Goal: Task Accomplishment & Management: Use online tool/utility

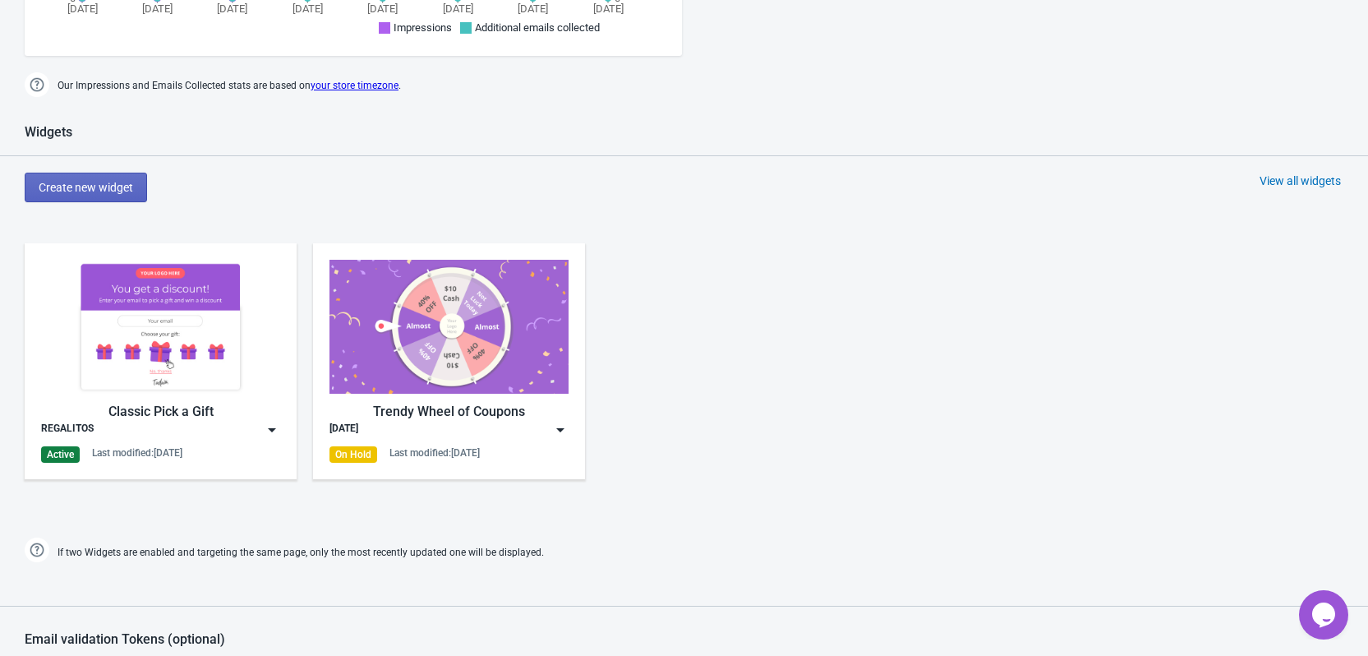
scroll to position [657, 0]
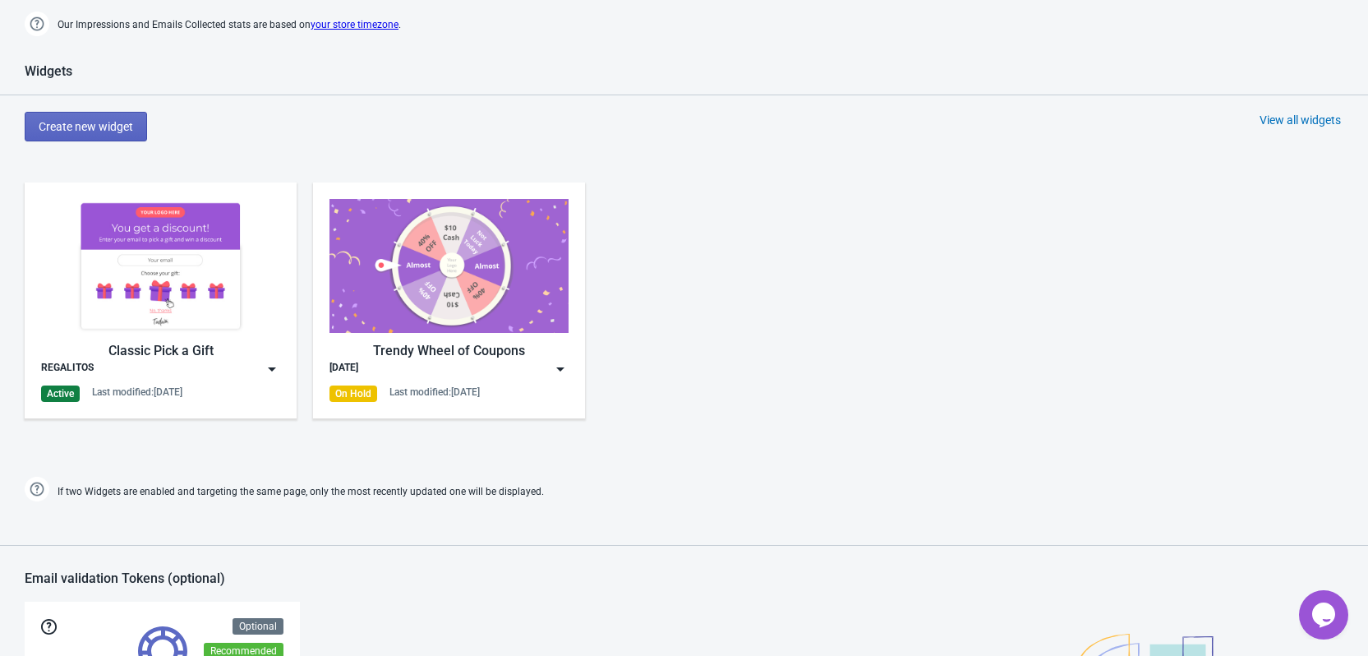
click at [162, 297] on img at bounding box center [160, 266] width 239 height 134
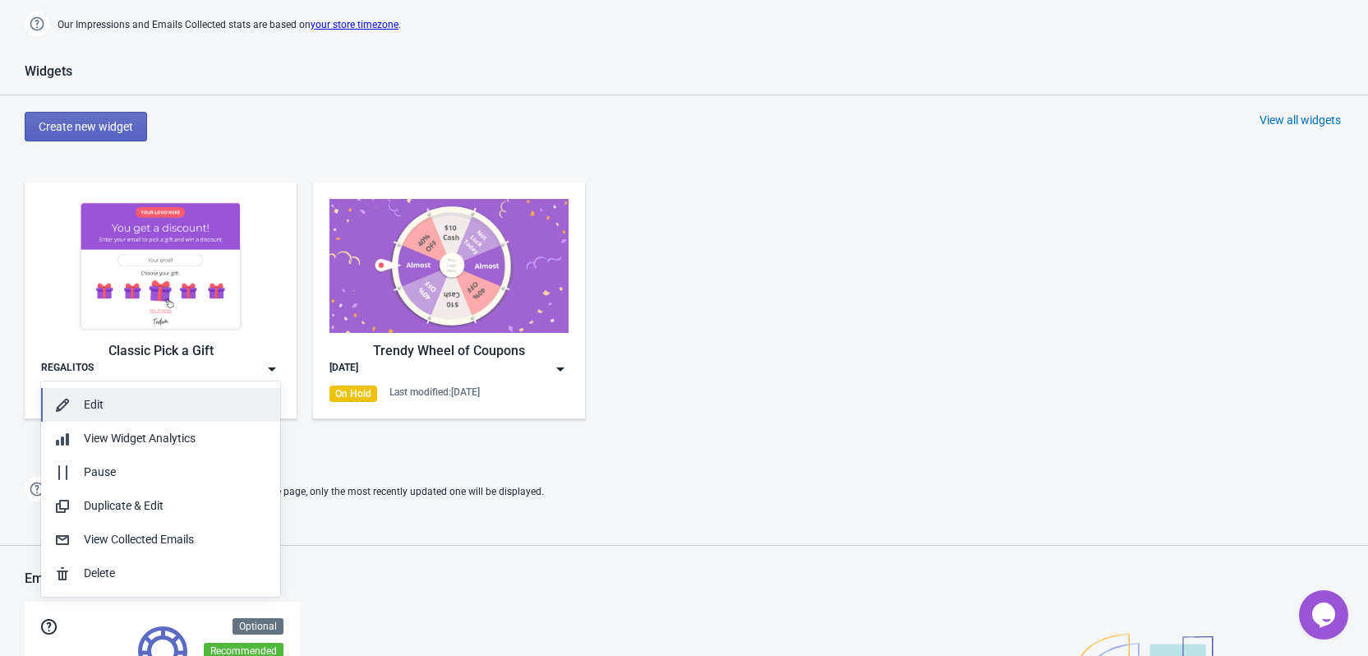
click at [104, 407] on div "Edit" at bounding box center [175, 404] width 183 height 17
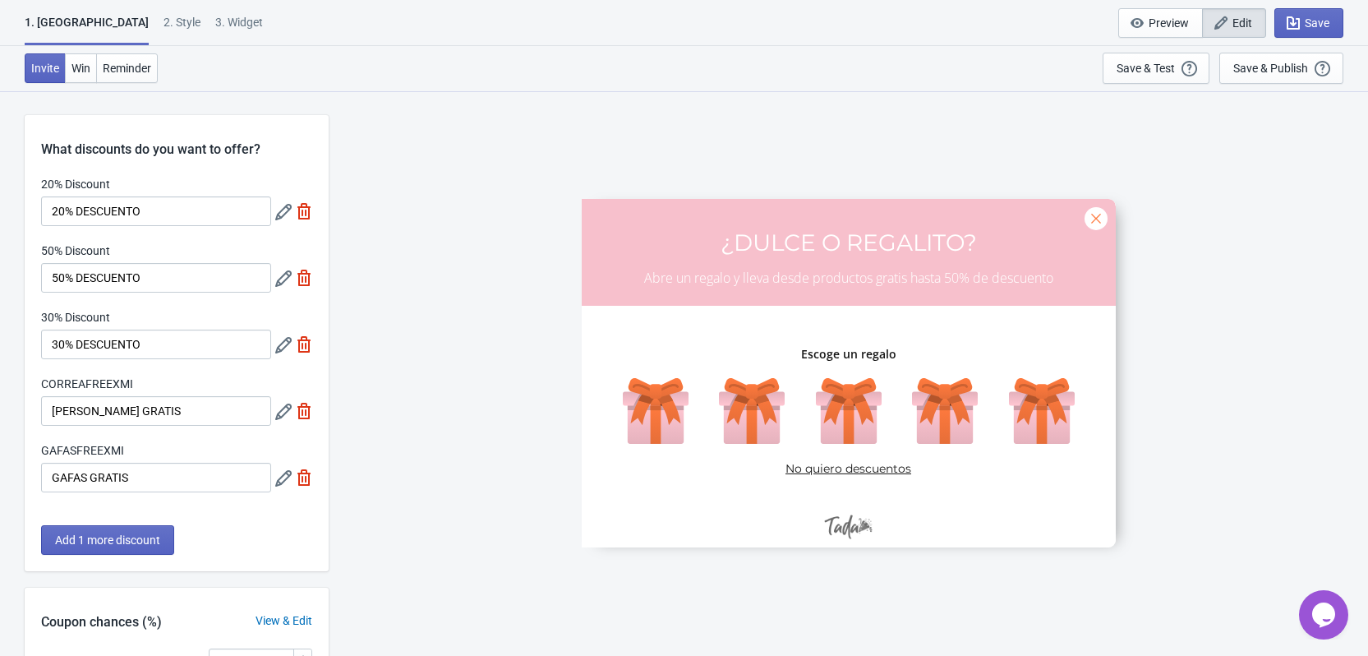
click at [163, 24] on div "2 . Style" at bounding box center [181, 28] width 37 height 29
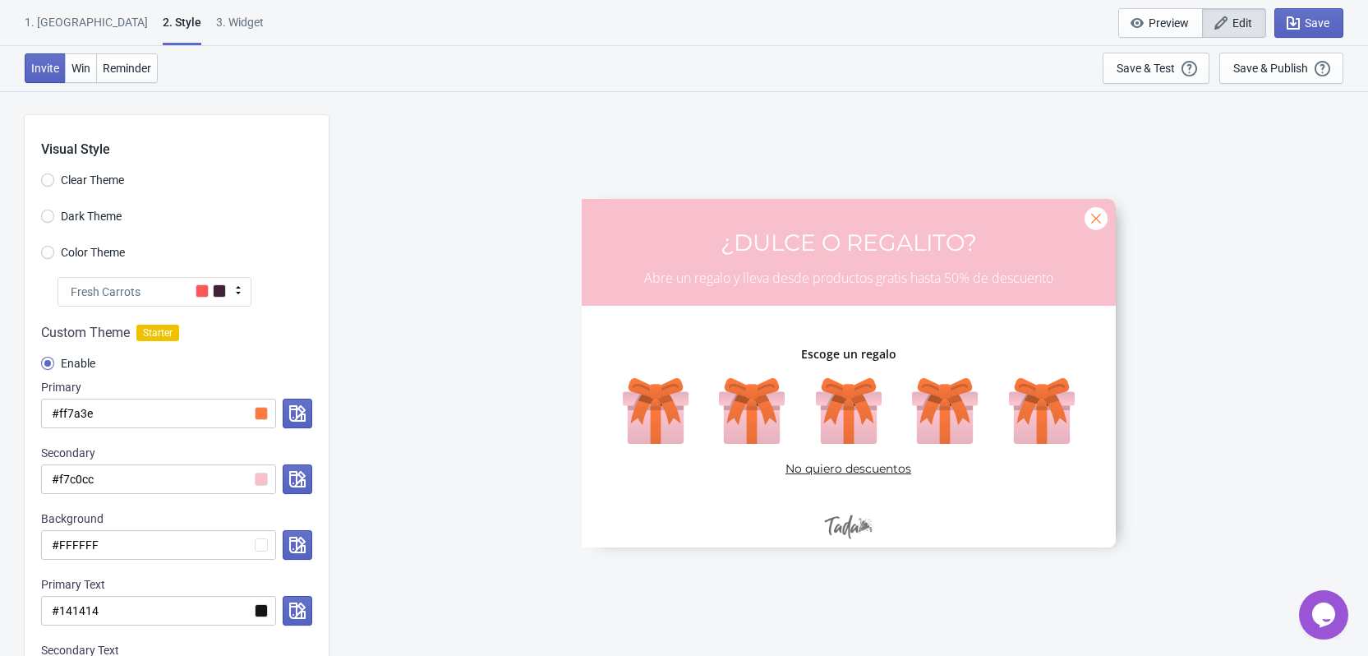
click at [216, 21] on div "3. Widget" at bounding box center [240, 28] width 48 height 29
select select "once"
select select "middle_left"
select select "1"
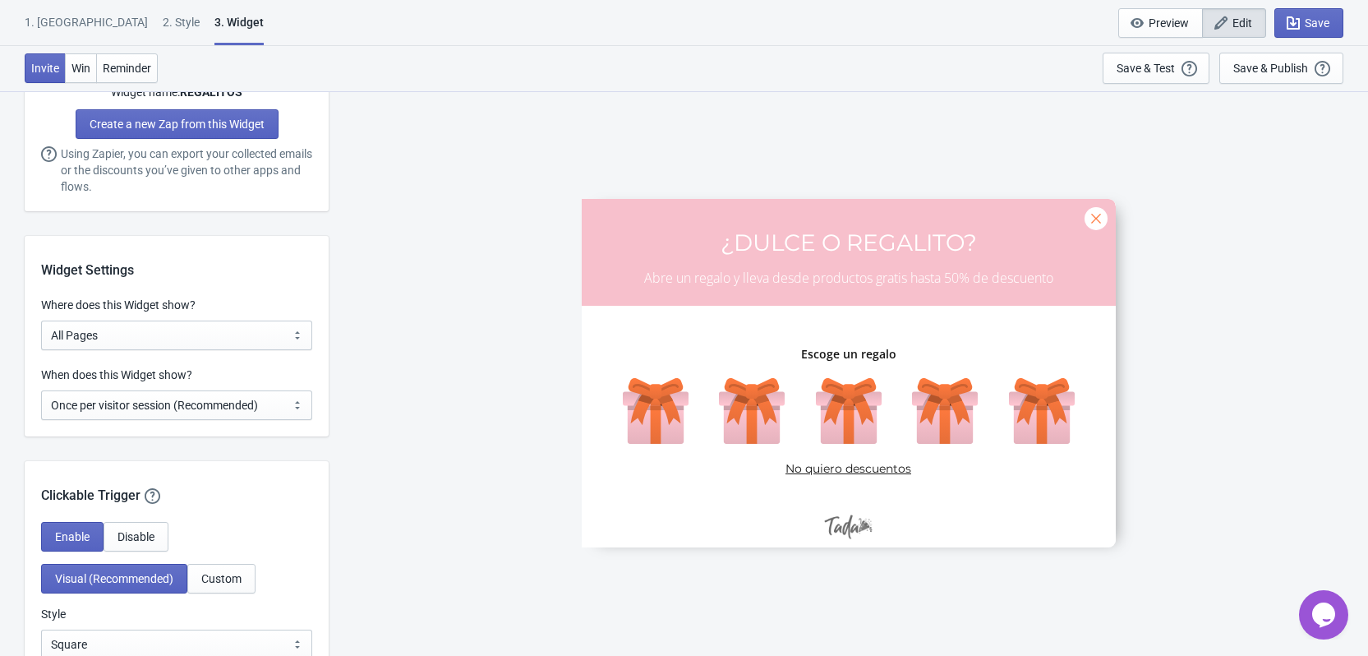
scroll to position [980, 0]
drag, startPoint x: 39, startPoint y: 301, endPoint x: 208, endPoint y: 312, distance: 168.7
click at [208, 312] on div "Where does this Widget show? All Pages All Product Pages All Blog Pages All Sta…" at bounding box center [177, 323] width 304 height 53
click at [163, 342] on select "All Pages All Product Pages All Blog Pages All Static Pages Specific Product(s)…" at bounding box center [176, 336] width 271 height 30
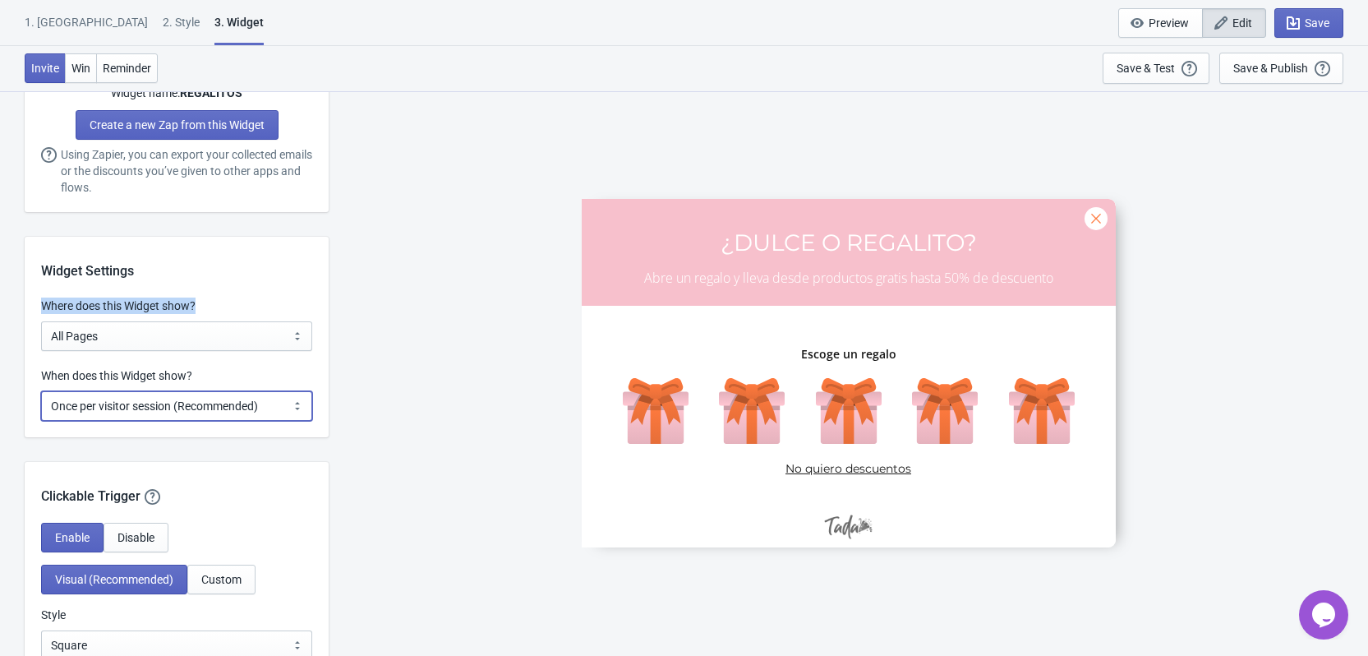
click at [188, 412] on select "Every new visit of page Once every period of time Once per visitor session (Rec…" at bounding box center [176, 406] width 271 height 30
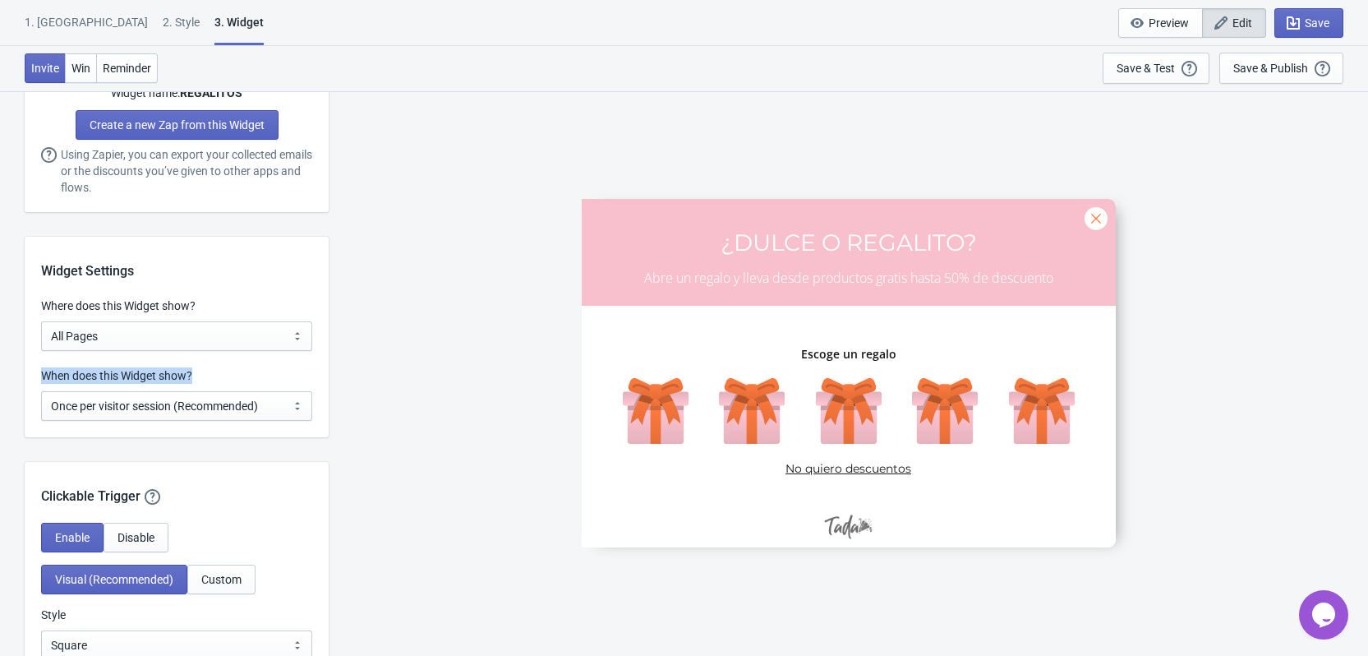
drag, startPoint x: 194, startPoint y: 370, endPoint x: 39, endPoint y: 382, distance: 155.8
click at [39, 382] on div "When does this Widget show? Every new visit of page Once every period of time O…" at bounding box center [177, 402] width 304 height 70
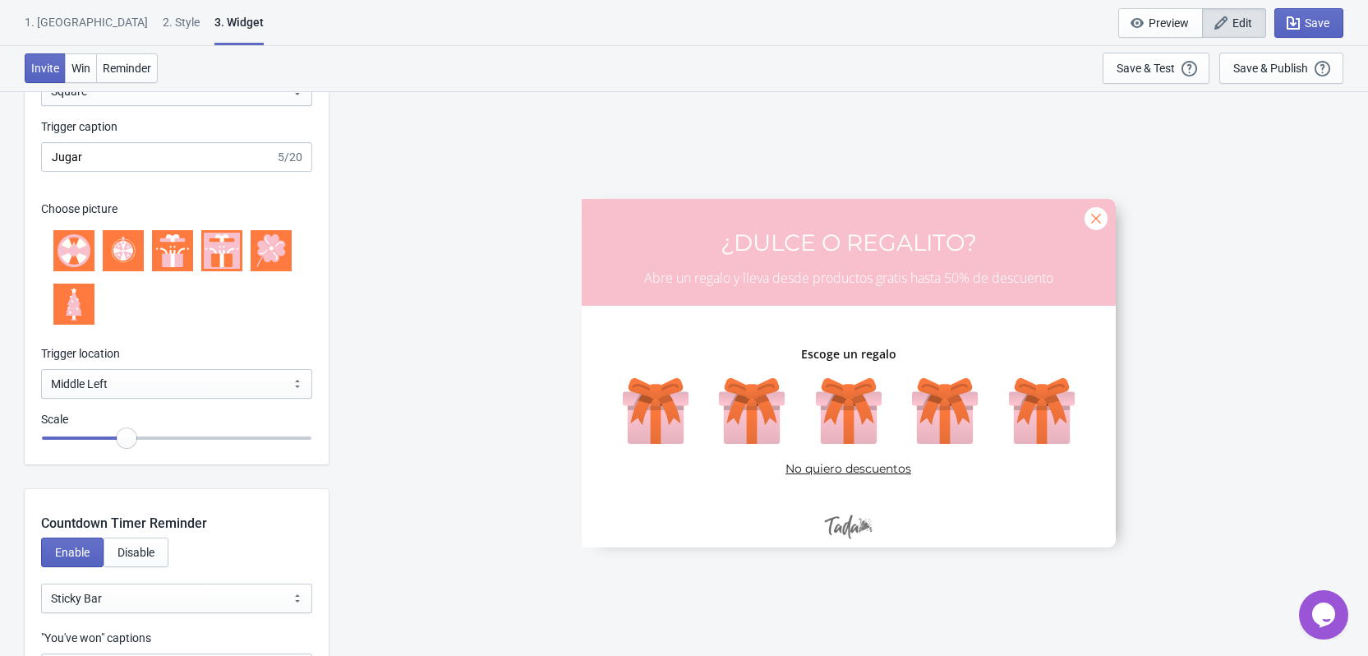
scroll to position [1637, 0]
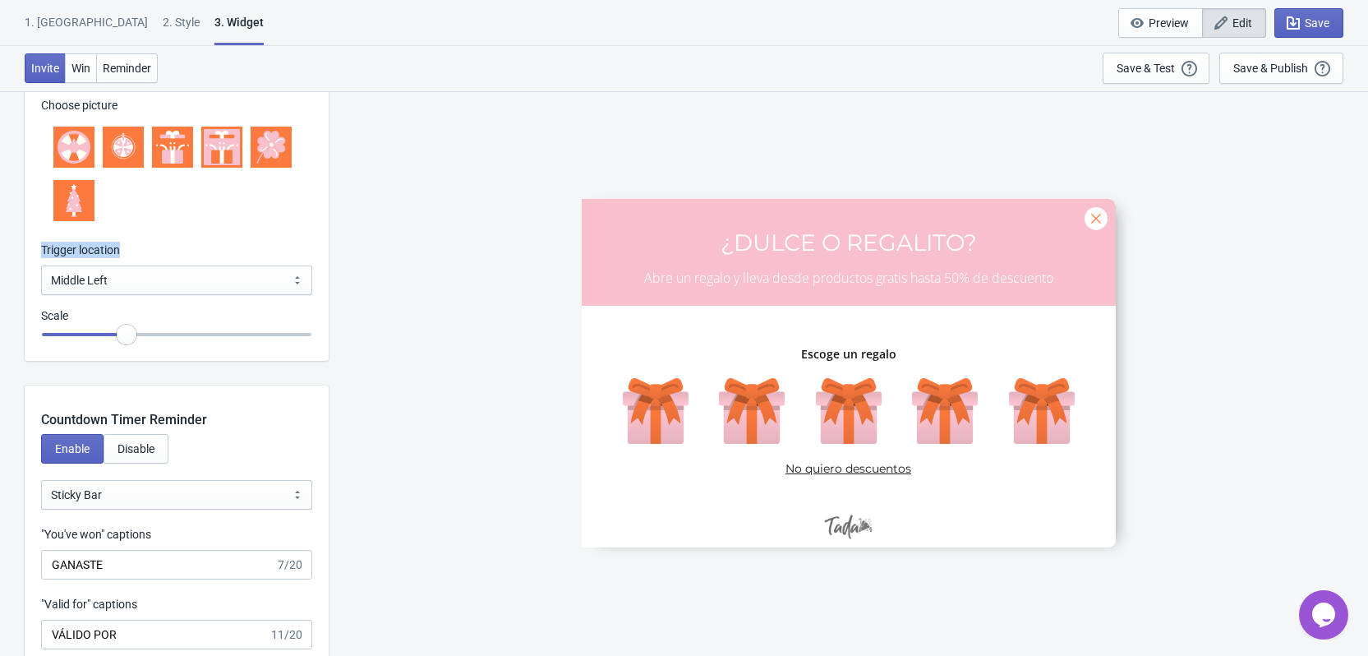
drag, startPoint x: 124, startPoint y: 251, endPoint x: 42, endPoint y: 248, distance: 82.2
click at [42, 248] on div "Trigger location" at bounding box center [176, 252] width 271 height 21
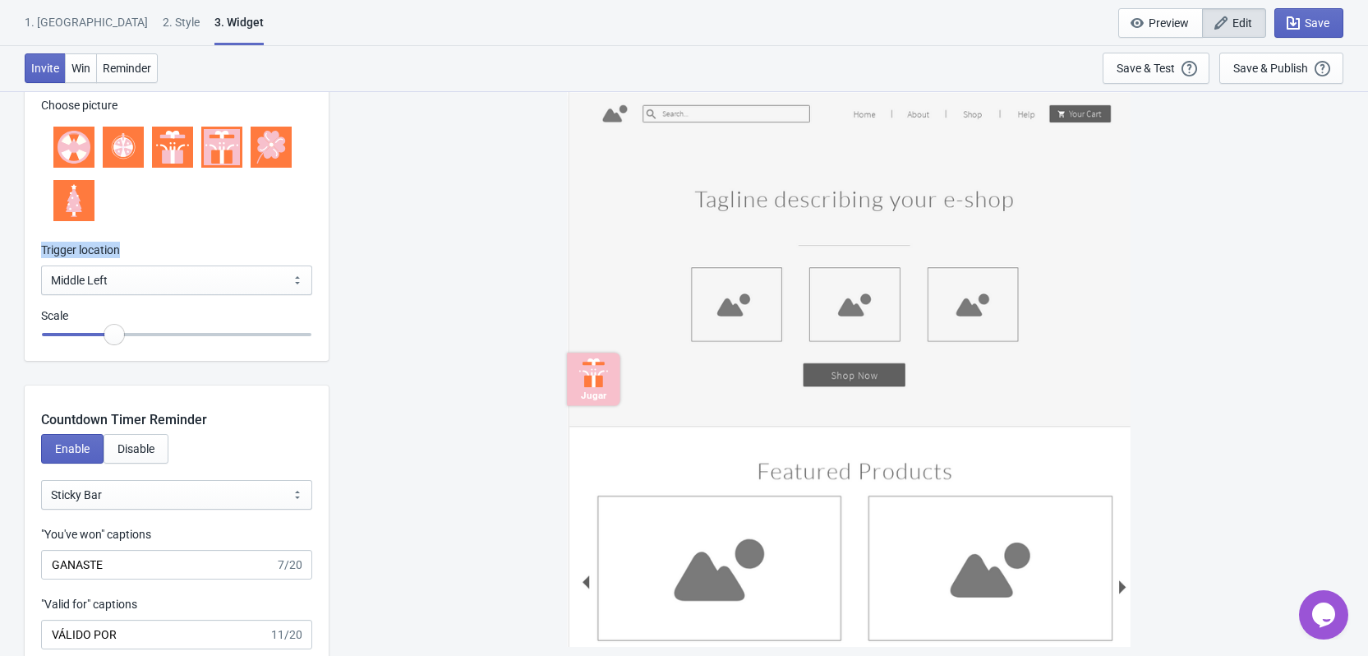
drag, startPoint x: 128, startPoint y: 338, endPoint x: 113, endPoint y: 340, distance: 15.7
click at [113, 340] on input "range" at bounding box center [176, 335] width 271 height 30
type input "0.75"
click at [119, 338] on input "range" at bounding box center [176, 335] width 271 height 30
click at [174, 280] on select "Bottom Left Bottom Right Middle Left Middle Right Top Left Top Right" at bounding box center [176, 280] width 271 height 30
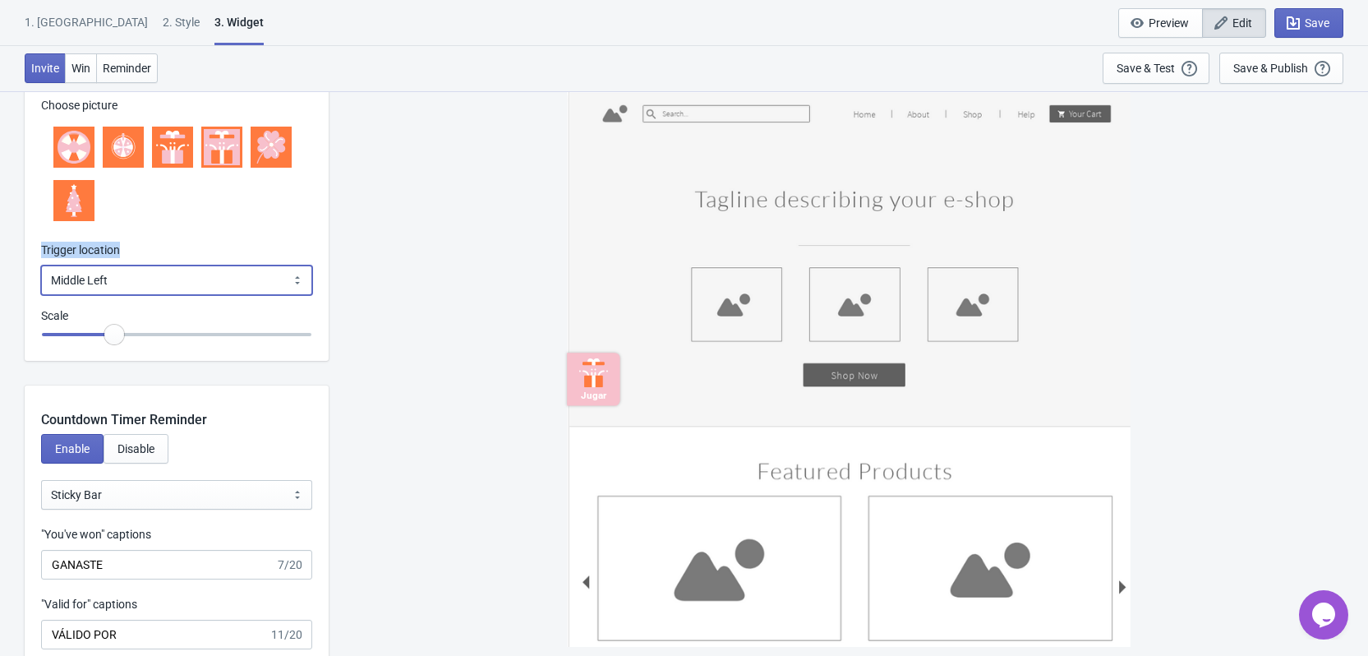
click at [174, 280] on select "Bottom Left Bottom Right Middle Left Middle Right Top Left Top Right" at bounding box center [176, 280] width 271 height 30
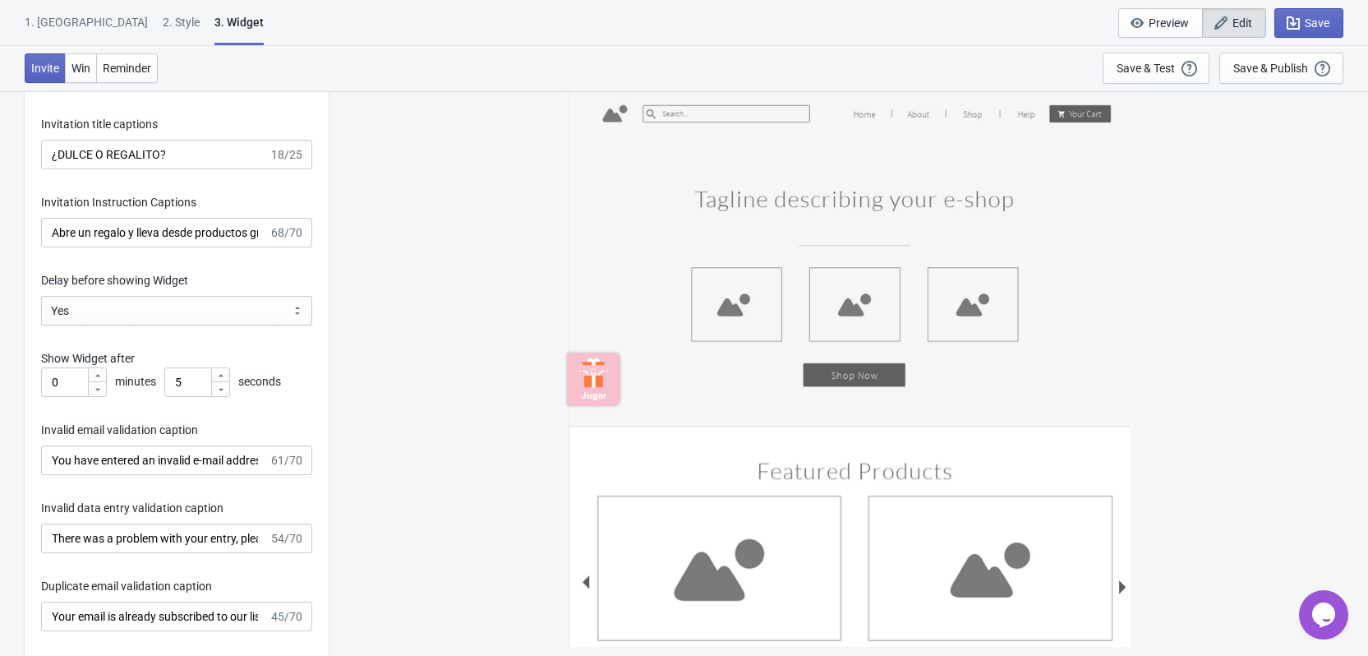
scroll to position [2629, 0]
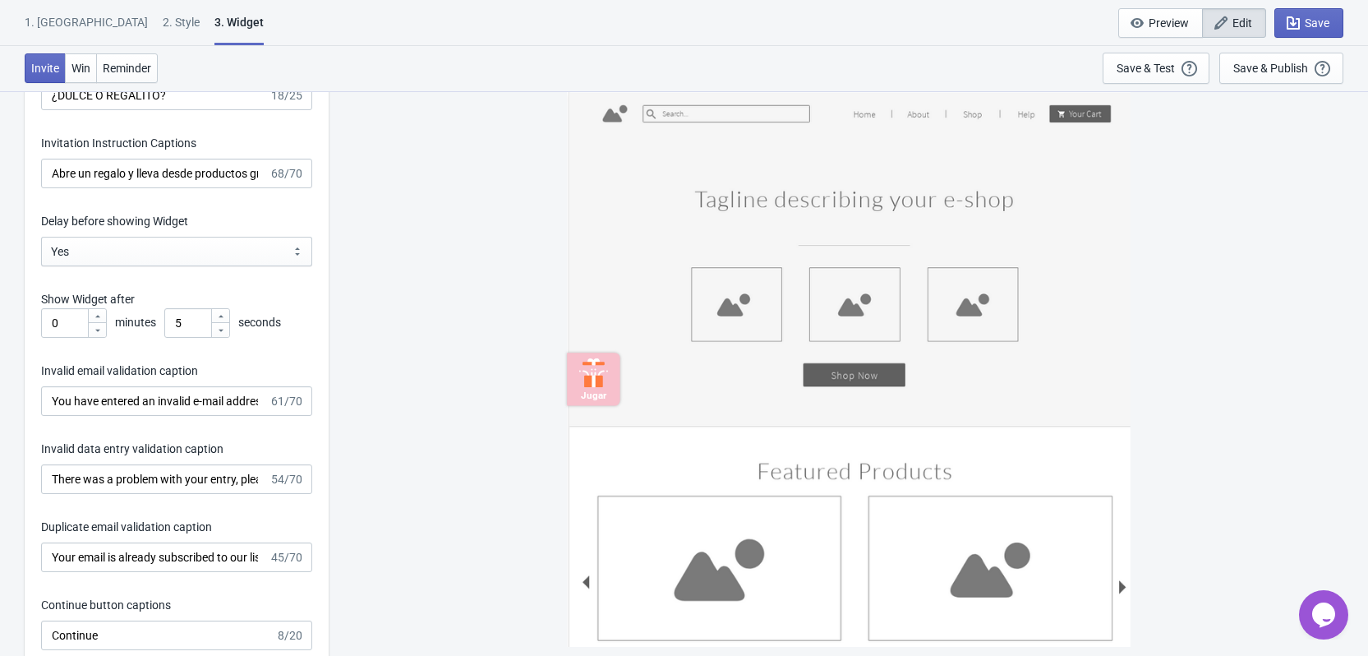
click at [163, 19] on div "2 . Style" at bounding box center [181, 28] width 37 height 29
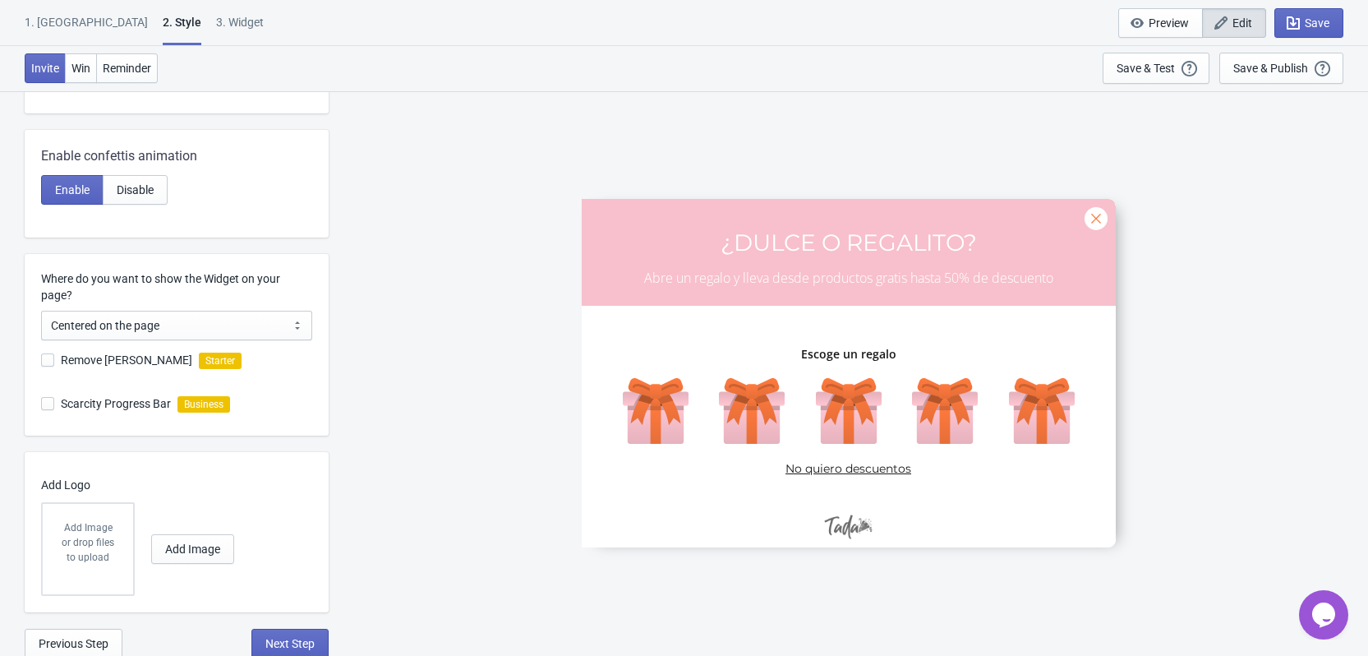
scroll to position [613, 0]
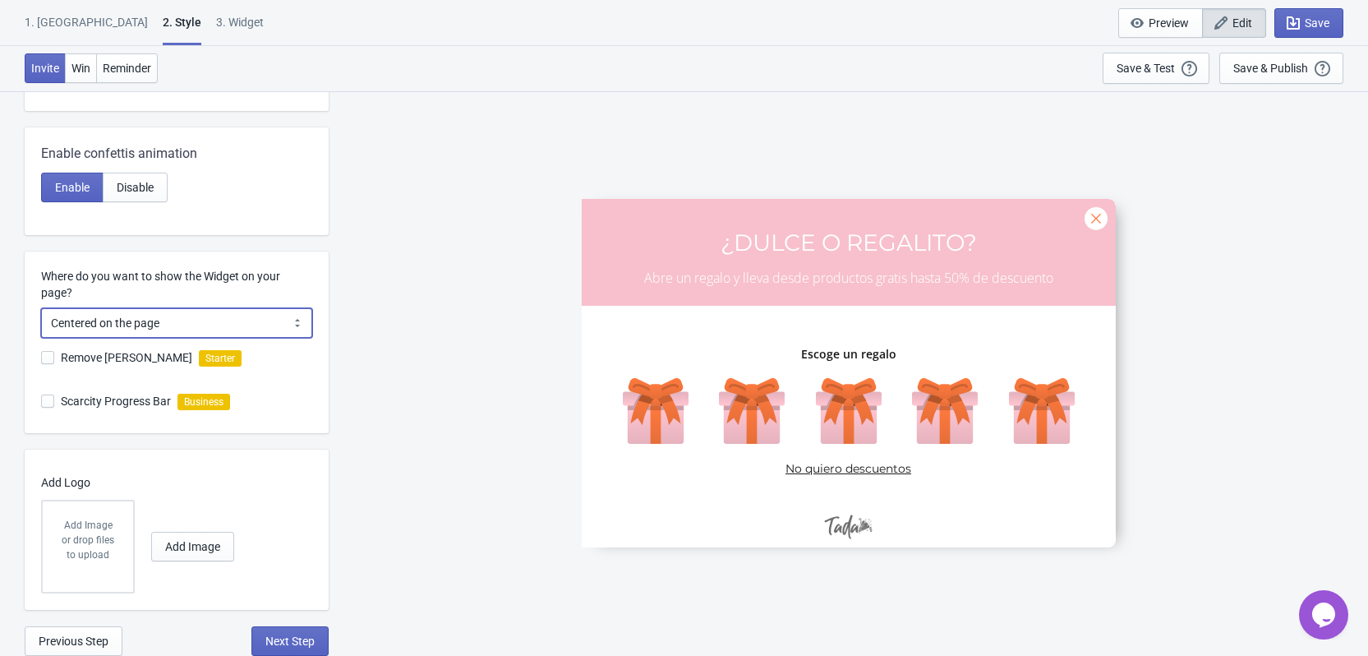
click at [271, 326] on select "Centered on the page Left side of the page" at bounding box center [176, 323] width 271 height 30
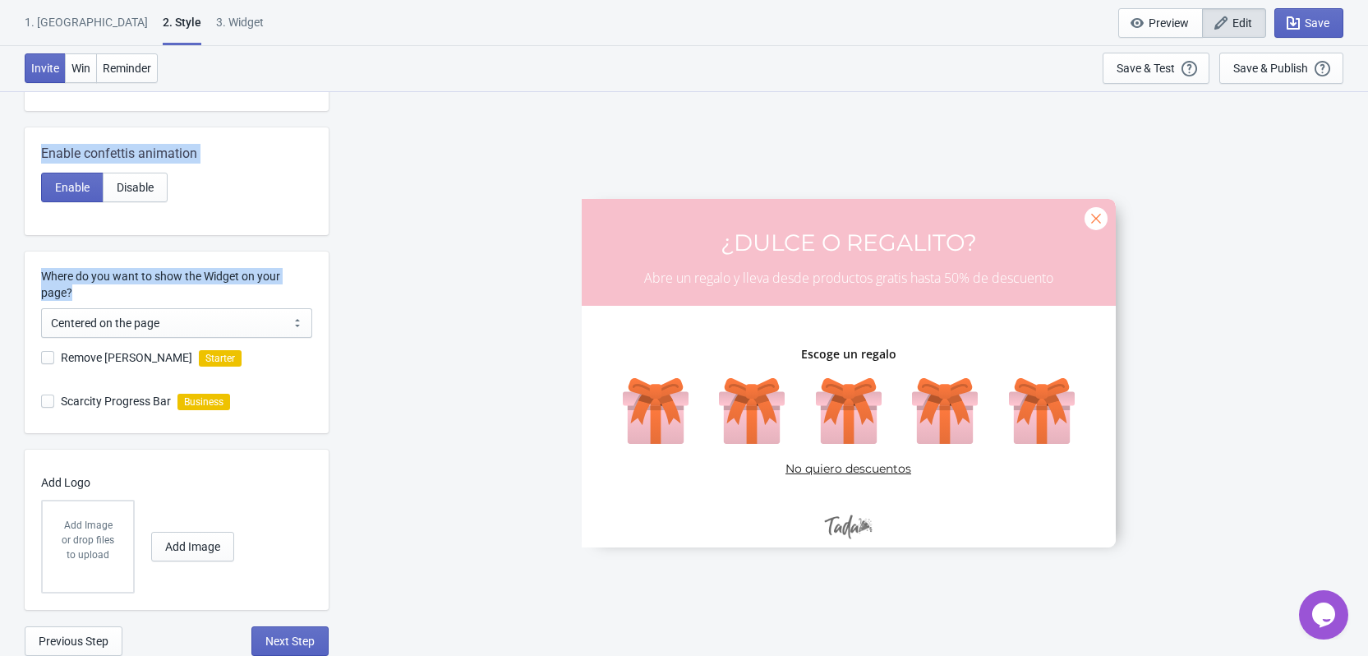
drag, startPoint x: 163, startPoint y: 297, endPoint x: 8, endPoint y: 269, distance: 157.8
click at [8, 269] on div "Visual Style Clear Theme Dark Theme Color Theme Fresh Carrots Tada Red Rose Pin…" at bounding box center [684, 67] width 1368 height 1178
click at [71, 276] on label "Where do you want to show the Widget on your page?" at bounding box center [176, 284] width 271 height 33
click at [71, 308] on select "Centered on the page Left side of the page" at bounding box center [176, 323] width 271 height 30
drag, startPoint x: 71, startPoint y: 290, endPoint x: 42, endPoint y: 272, distance: 34.0
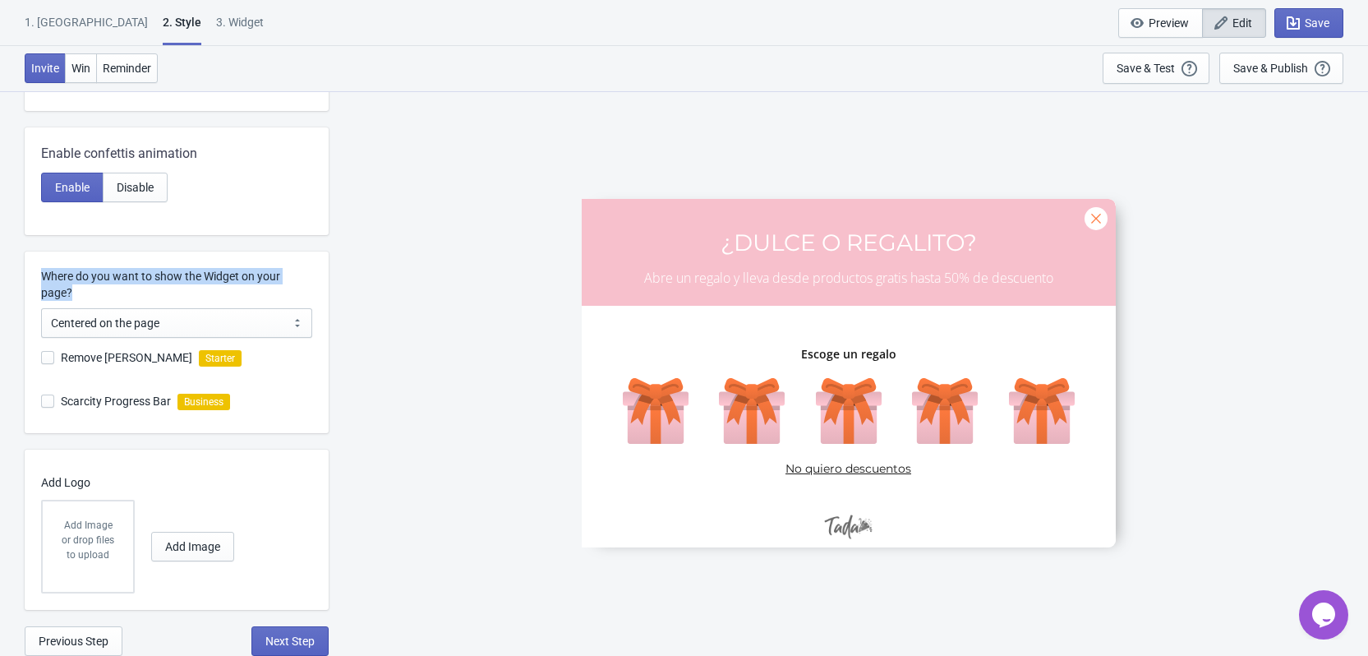
click at [42, 272] on label "Where do you want to show the Widget on your page?" at bounding box center [176, 284] width 271 height 33
click at [206, 330] on select "Centered on the page Left side of the page" at bounding box center [176, 323] width 271 height 30
click at [41, 308] on select "Centered on the page Left side of the page" at bounding box center [176, 323] width 271 height 30
click at [39, 26] on div "1. [GEOGRAPHIC_DATA]" at bounding box center [86, 28] width 123 height 29
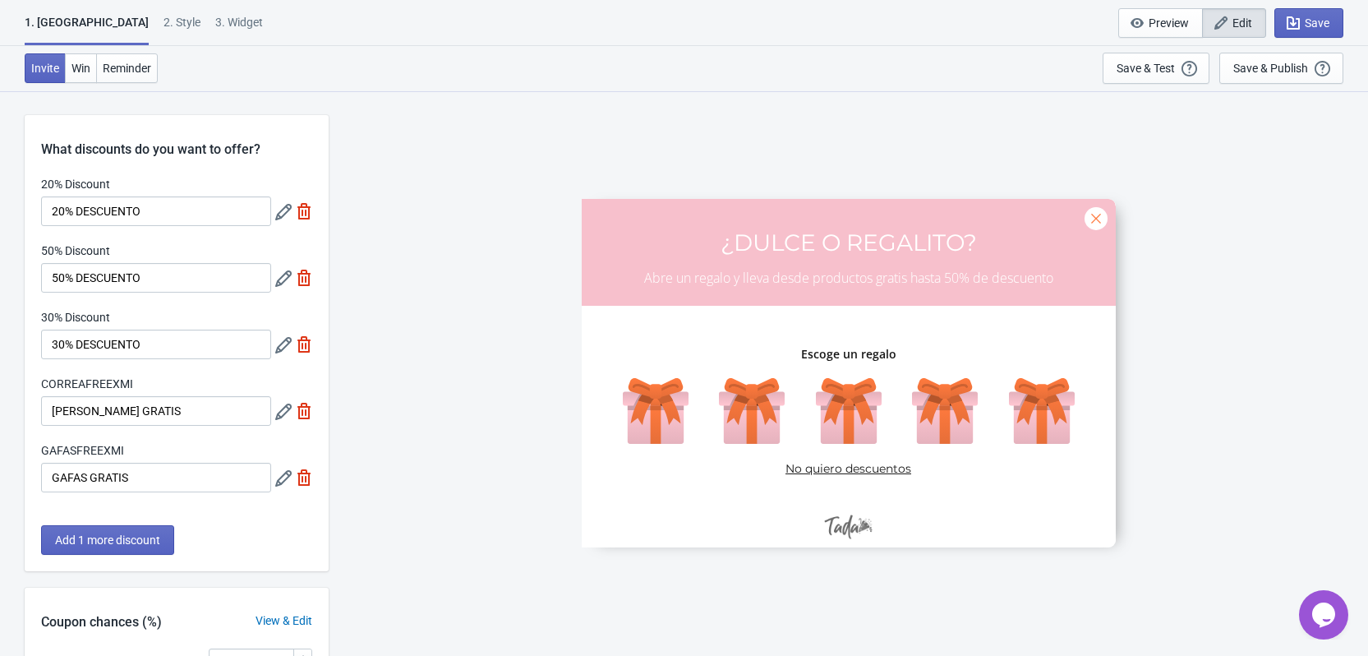
click at [45, 27] on div "1. [GEOGRAPHIC_DATA]" at bounding box center [87, 29] width 124 height 31
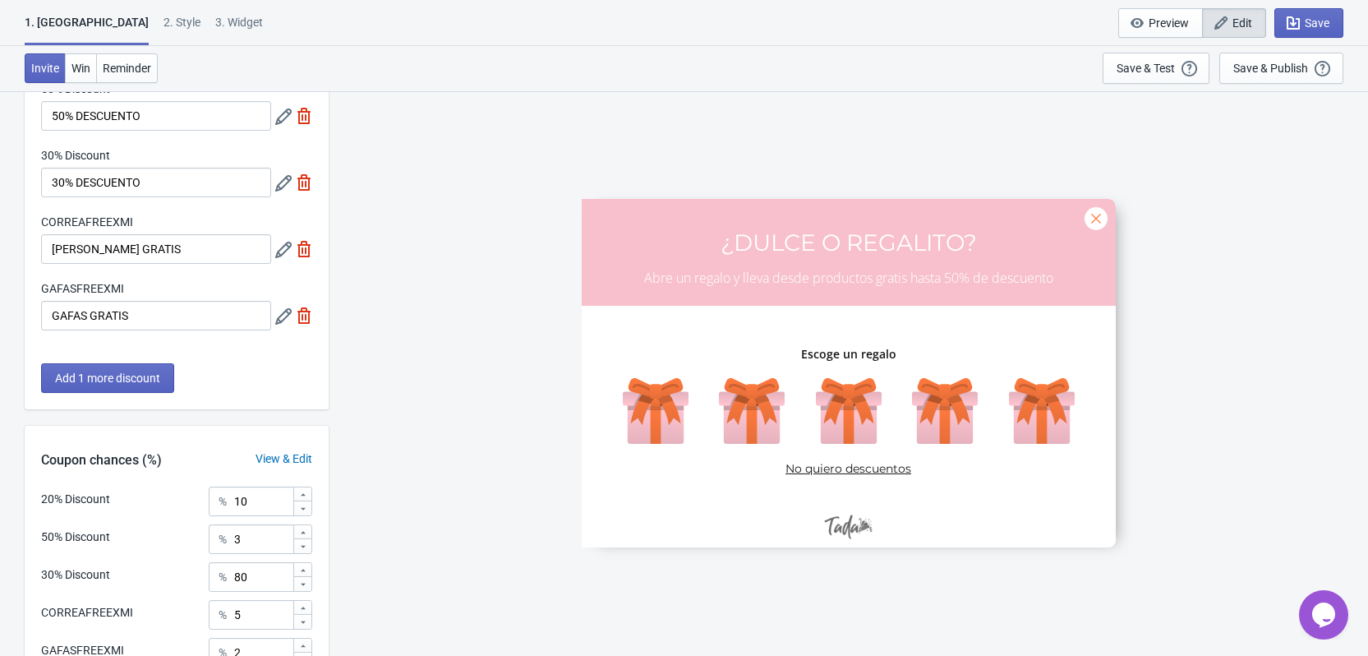
scroll to position [160, 0]
click at [72, 76] on button "Win" at bounding box center [81, 68] width 32 height 30
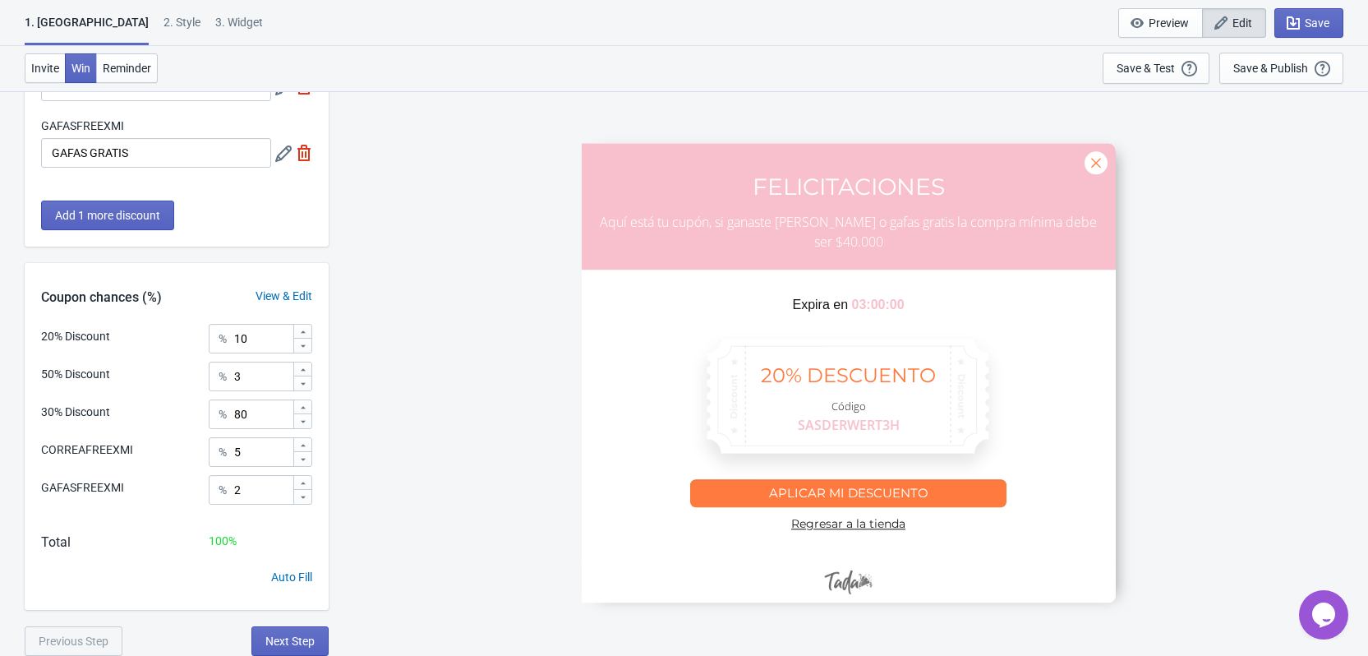
scroll to position [0, 0]
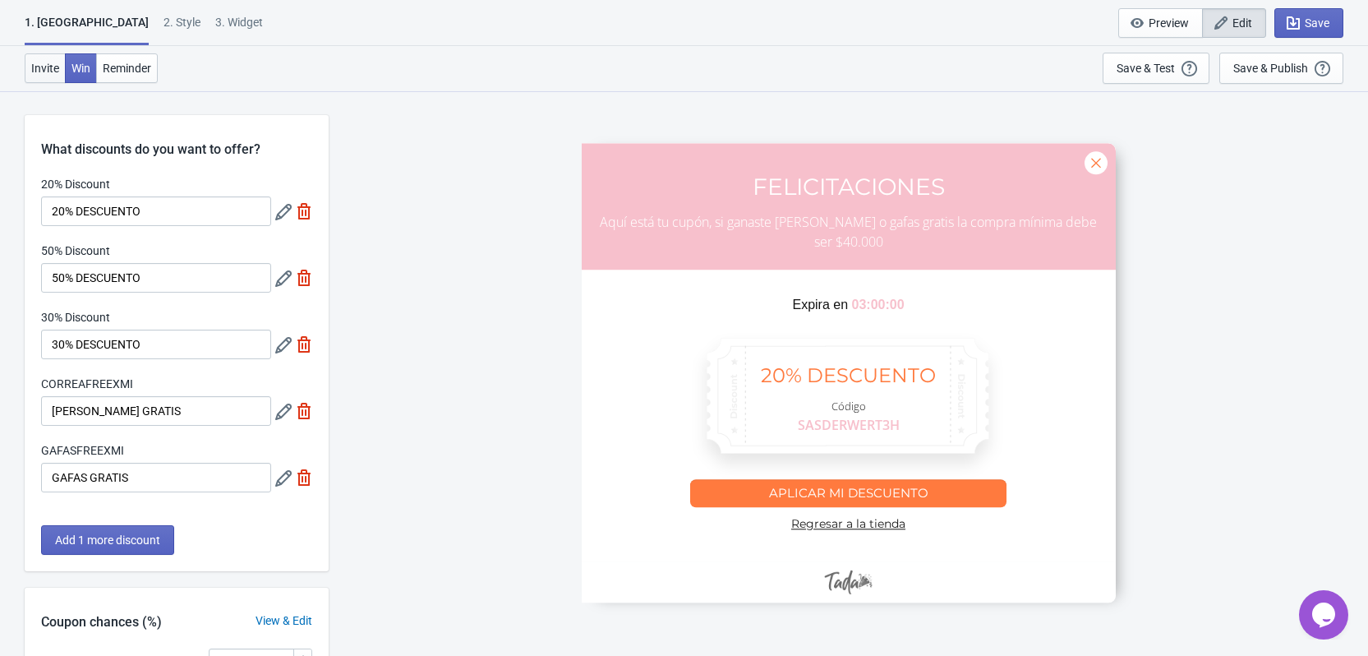
click at [27, 67] on button "Invite" at bounding box center [45, 68] width 41 height 30
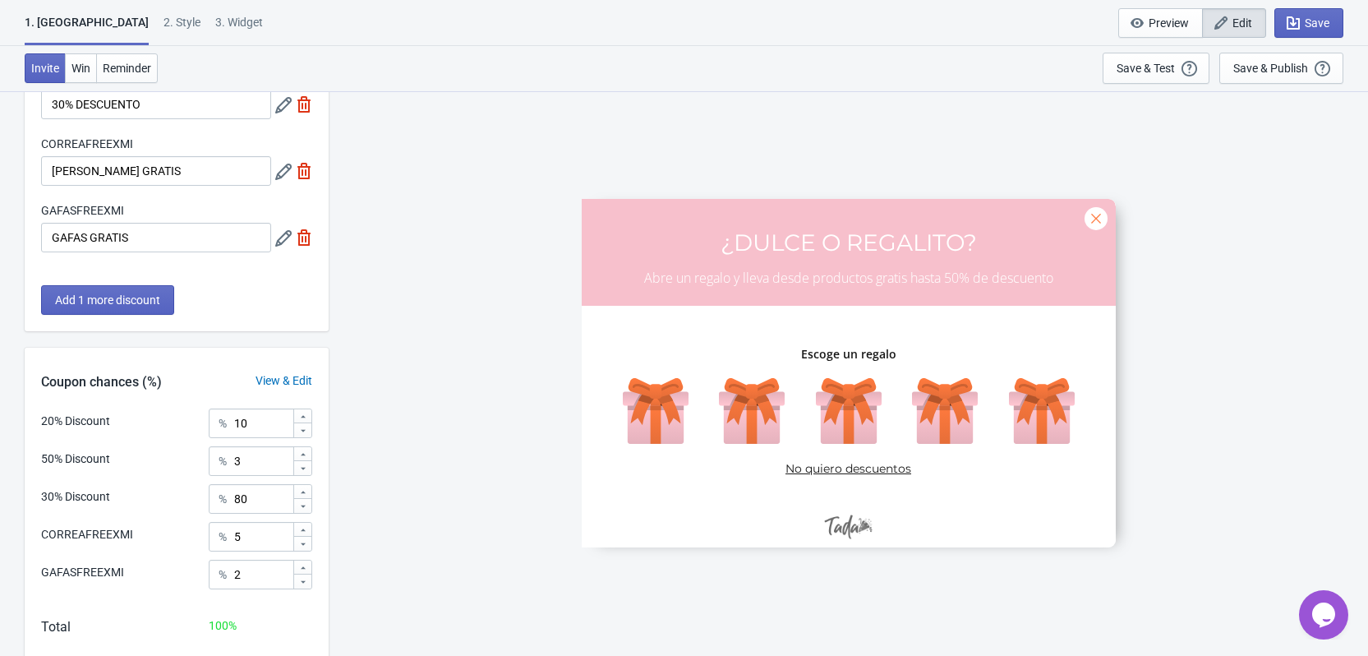
scroll to position [324, 0]
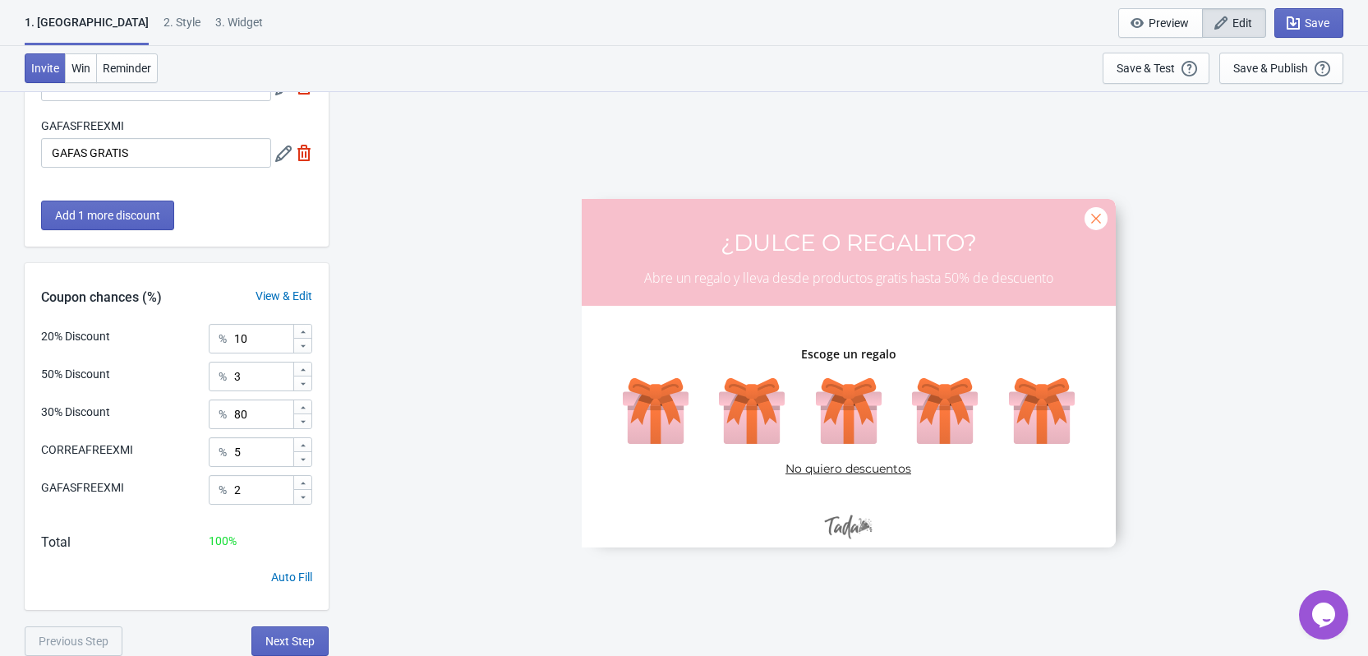
click at [309, 620] on div "What discounts do you want to offer? 20% Discount 20% DESCUENTO 50% Discount 50…" at bounding box center [177, 223] width 304 height 865
click at [308, 629] on button "Next Step" at bounding box center [289, 641] width 77 height 30
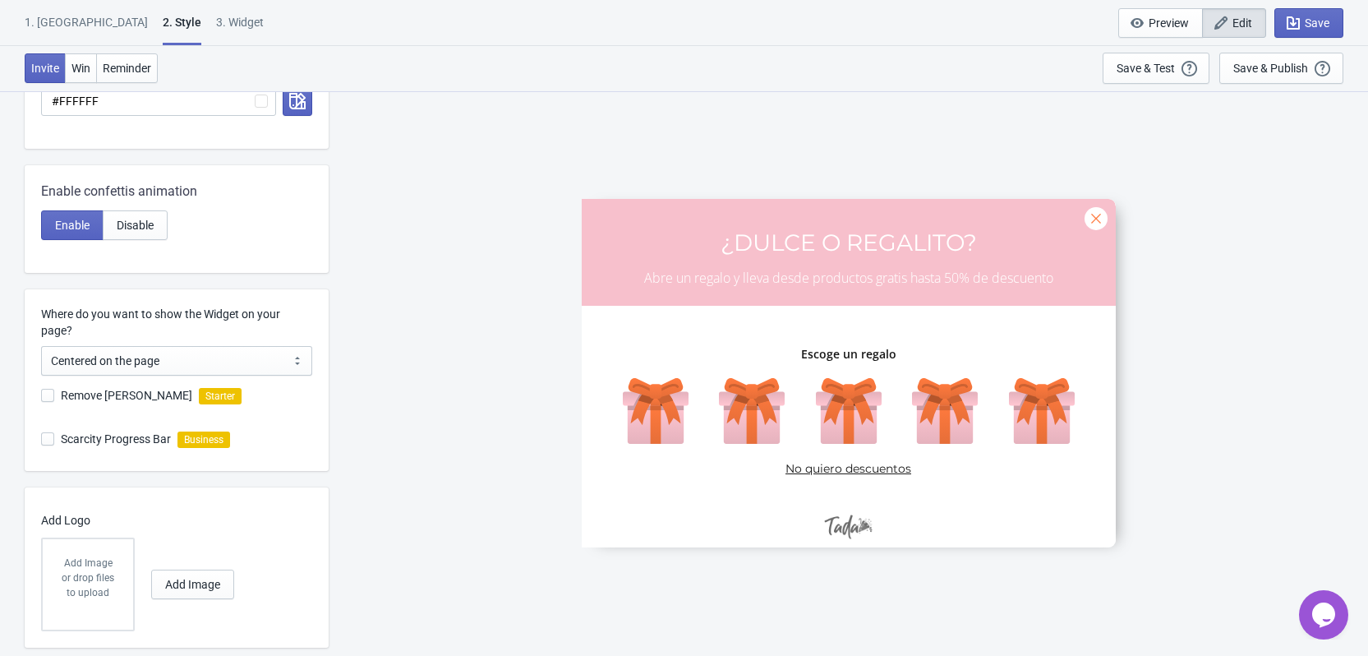
scroll to position [613, 0]
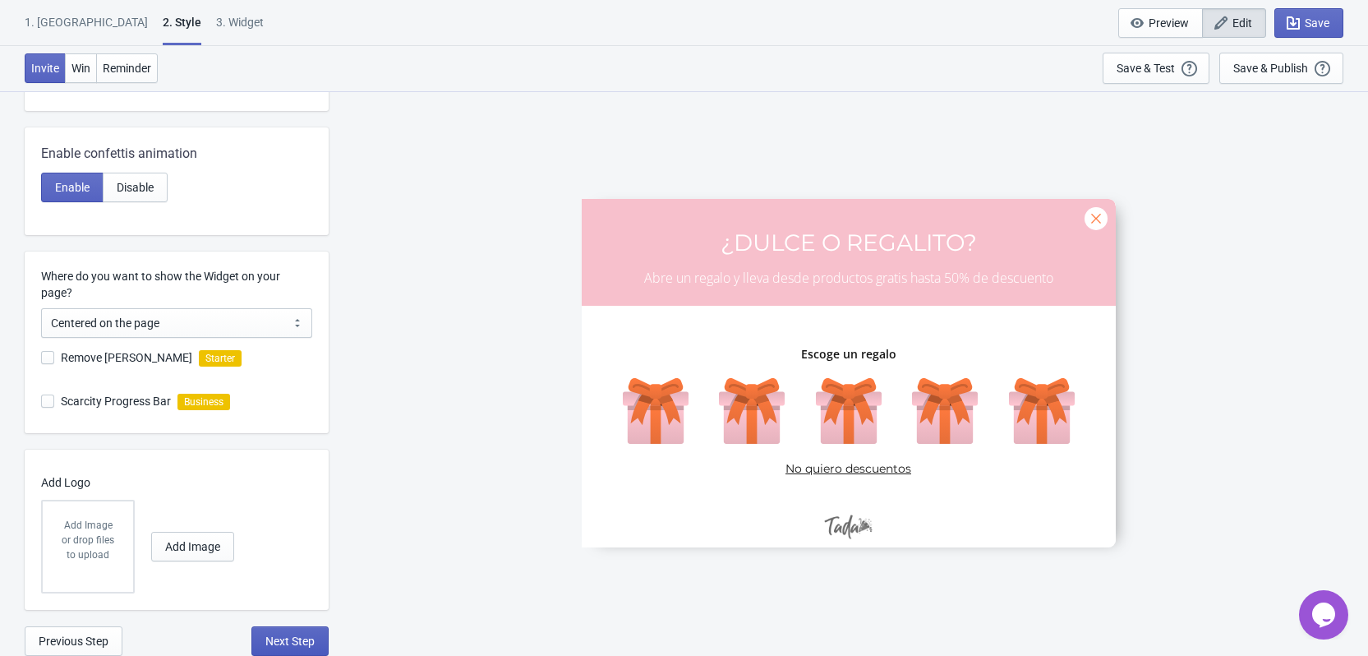
click at [305, 642] on span "Next Step" at bounding box center [289, 640] width 49 height 13
select select "once"
select select "middle_left"
select select "1"
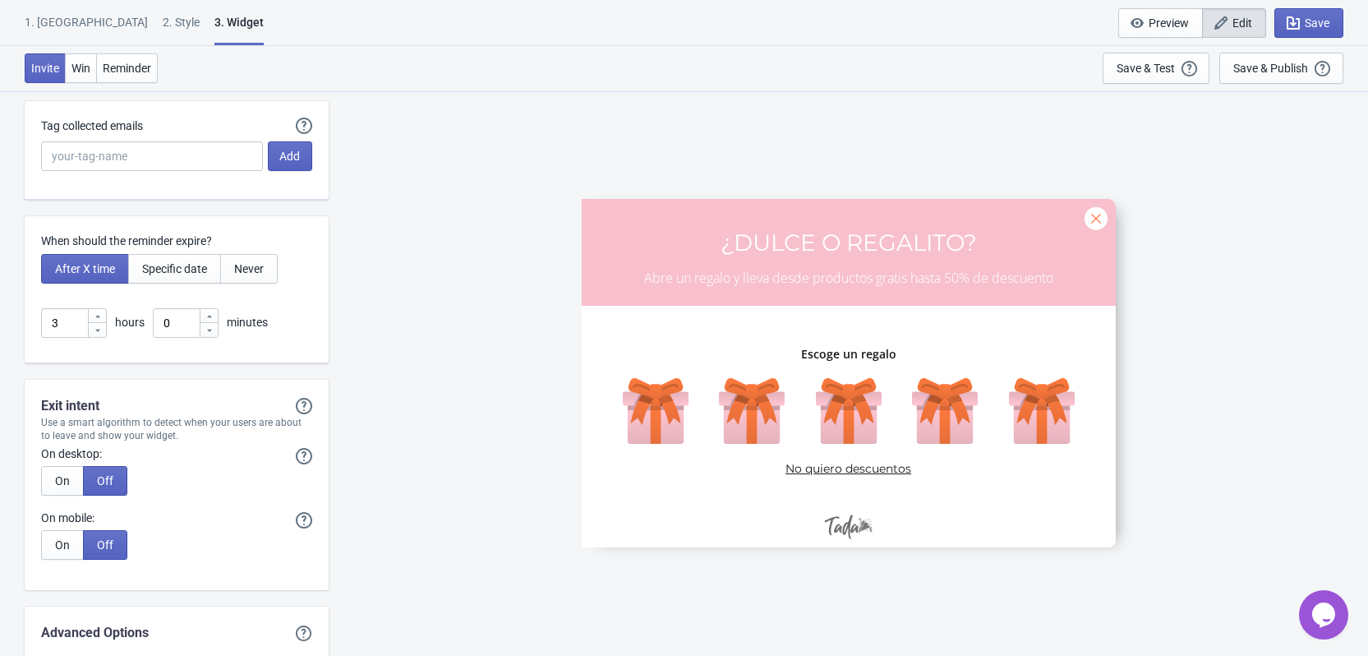
scroll to position [4102, 0]
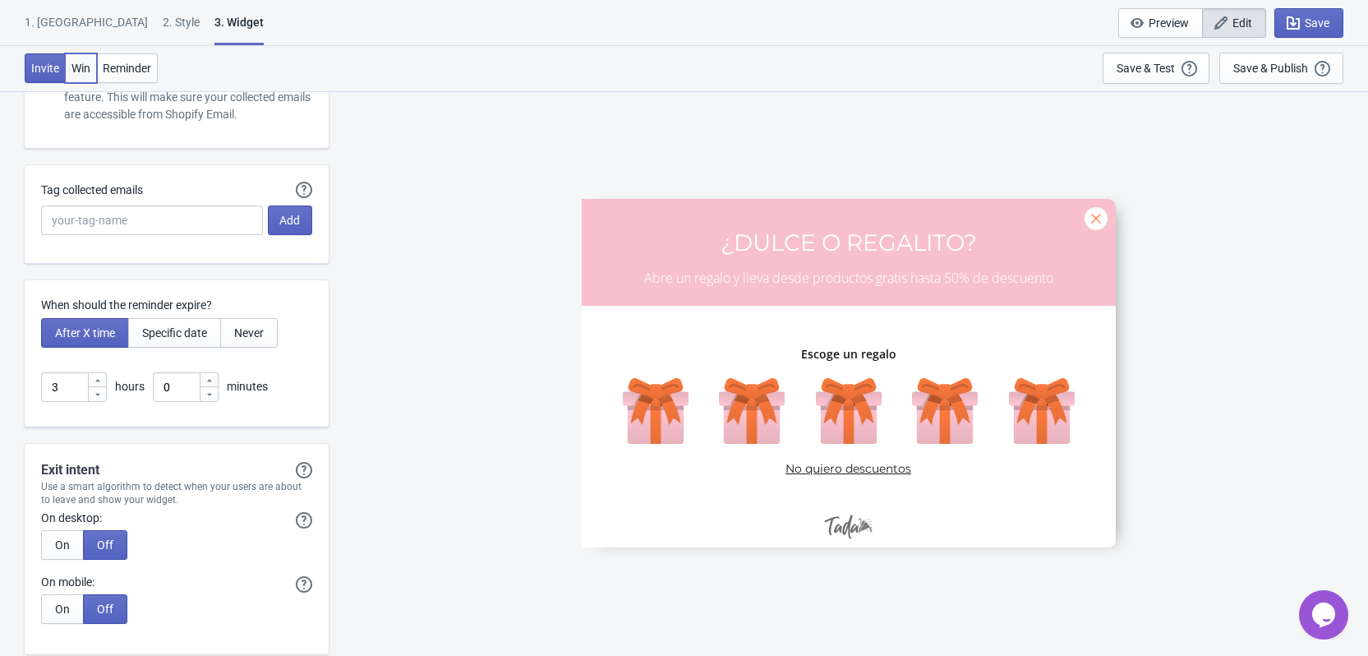
click at [79, 75] on button "Win" at bounding box center [81, 68] width 32 height 30
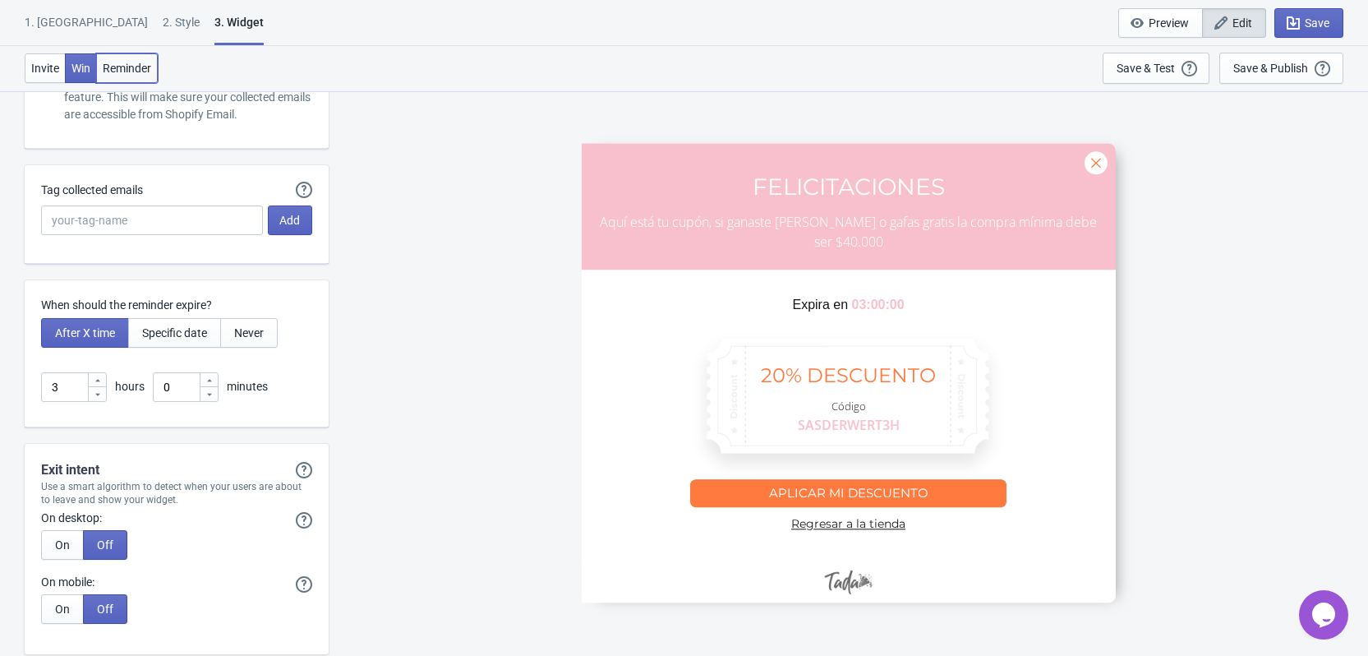
click at [113, 57] on button "Reminder" at bounding box center [127, 68] width 62 height 30
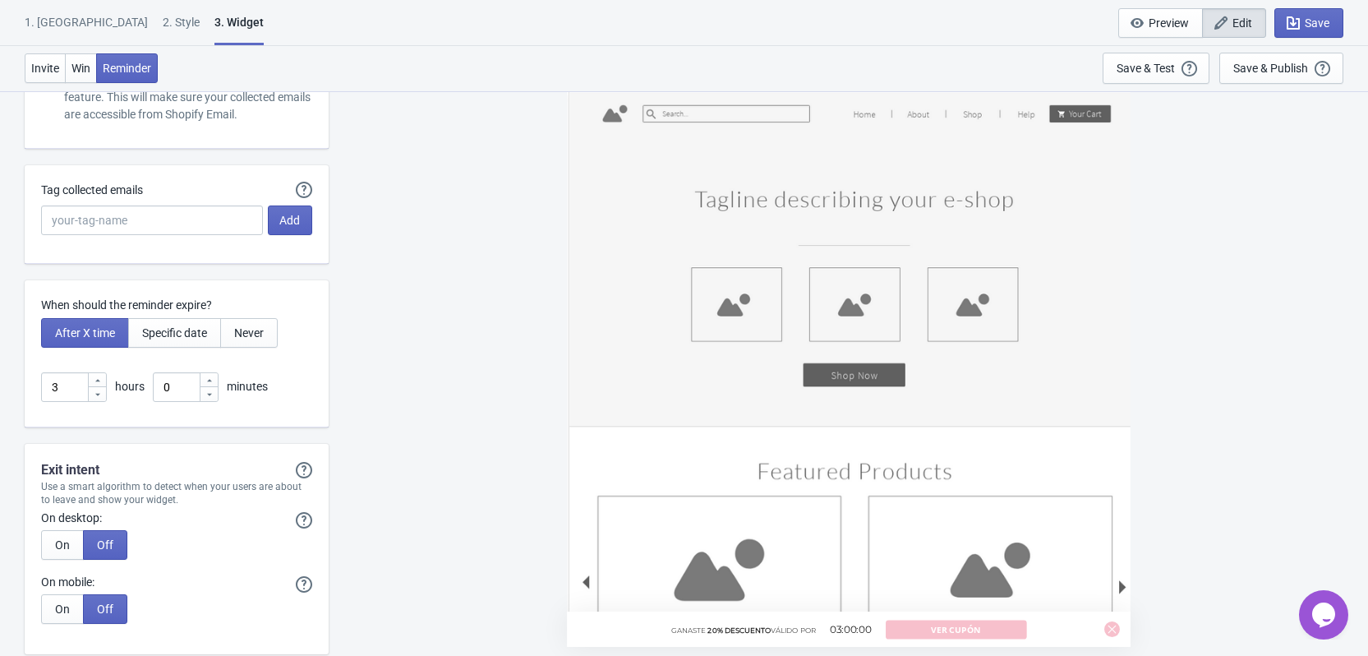
click at [102, 8] on div "1. Coupon 2 . Style 3. Widget 1. Coupon 2 . Style 3. Widget Save and Exit Previ…" at bounding box center [684, 23] width 1368 height 46
click at [163, 24] on div "2 . Style" at bounding box center [181, 28] width 37 height 29
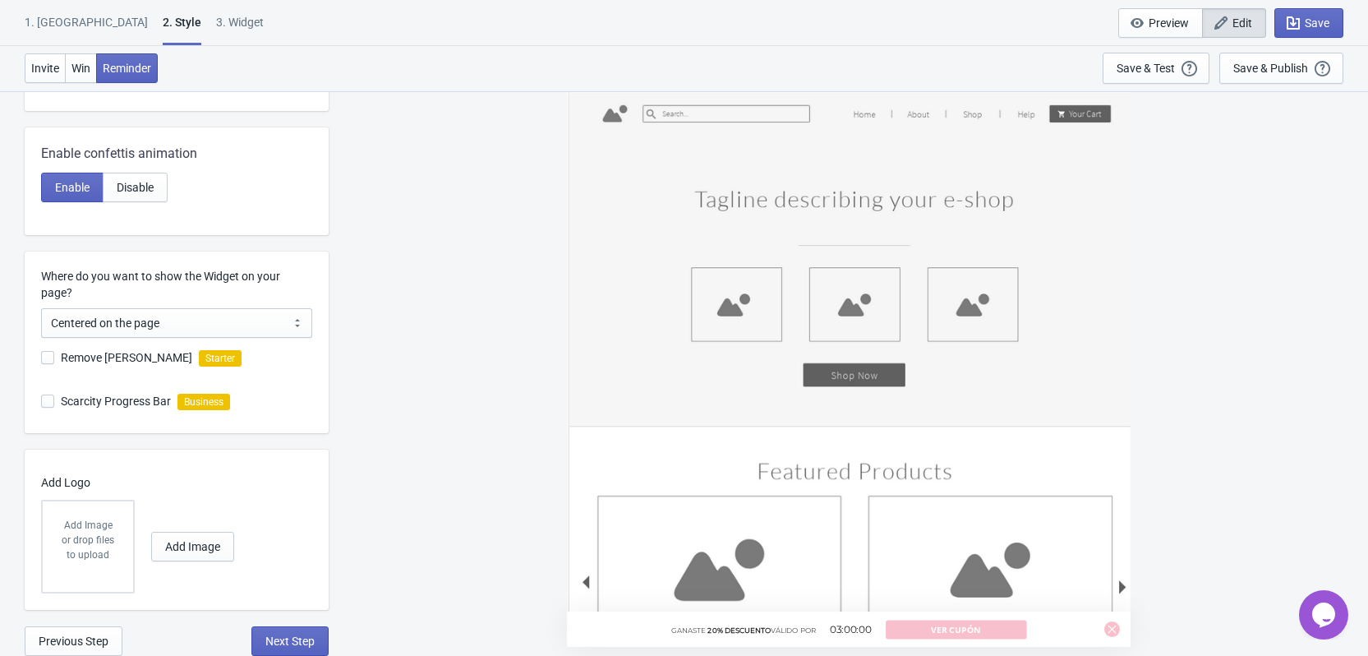
scroll to position [0, 0]
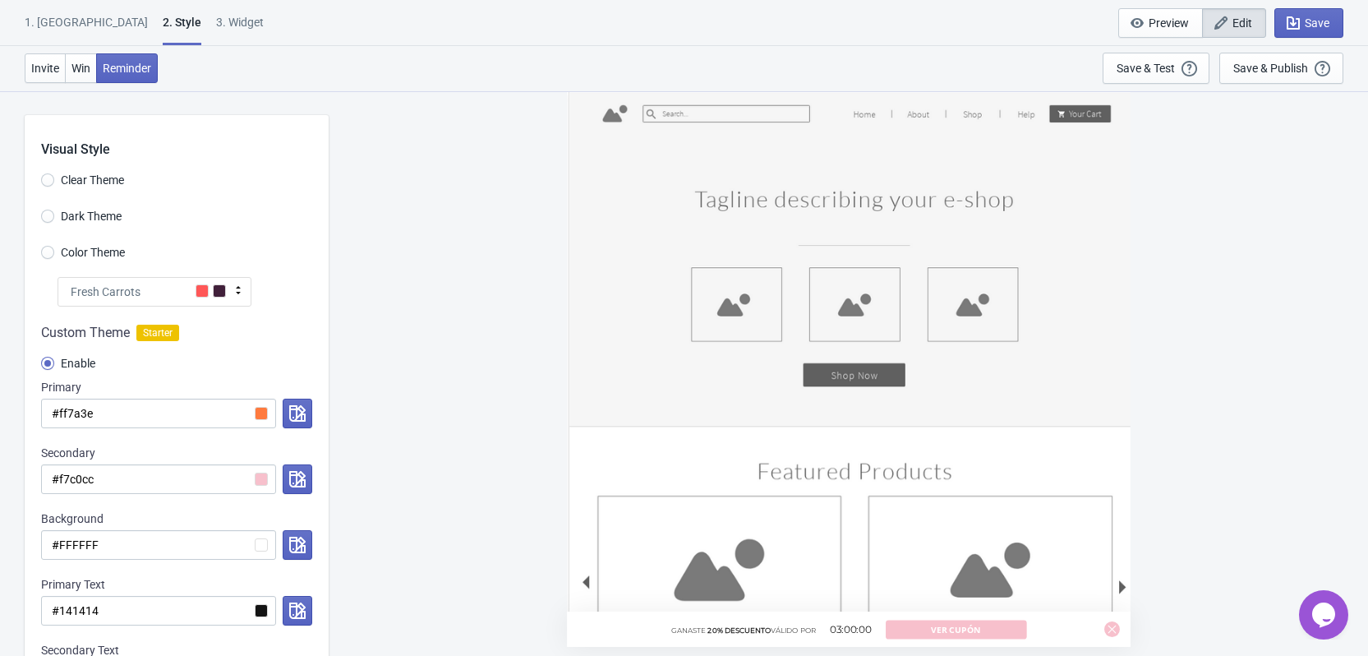
click at [163, 24] on div "2 . Style" at bounding box center [182, 29] width 39 height 31
radio input "true"
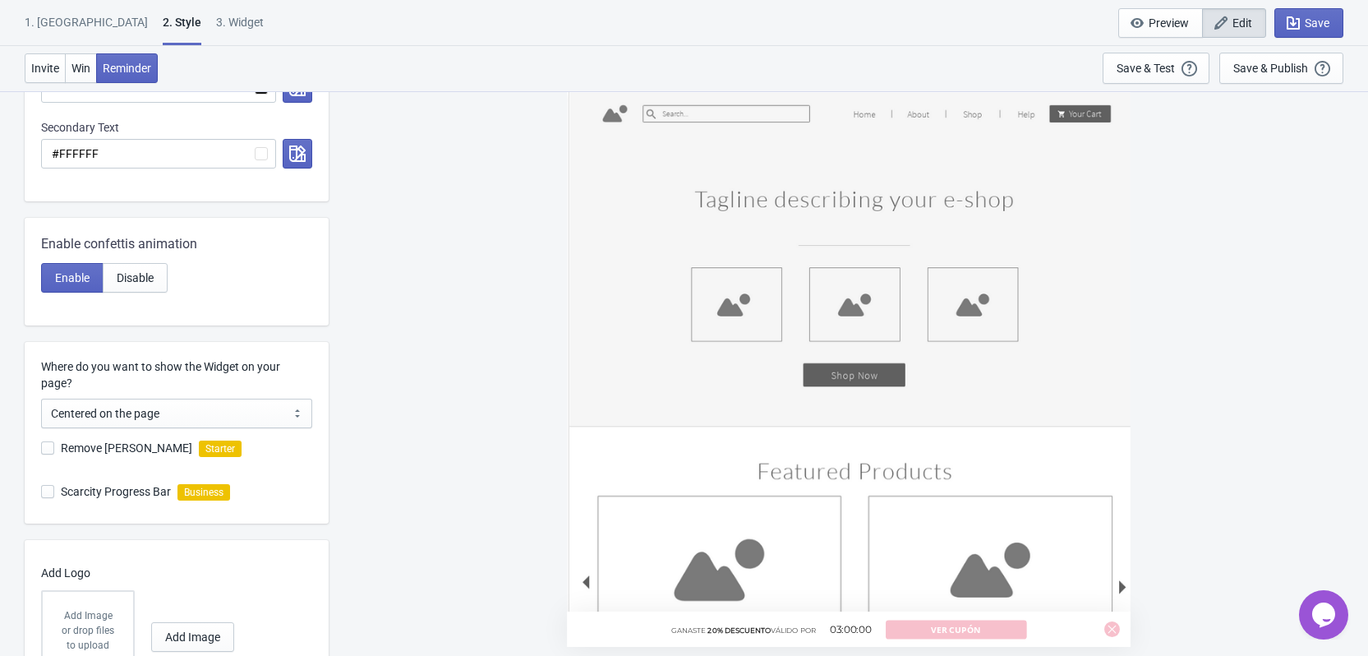
scroll to position [613, 0]
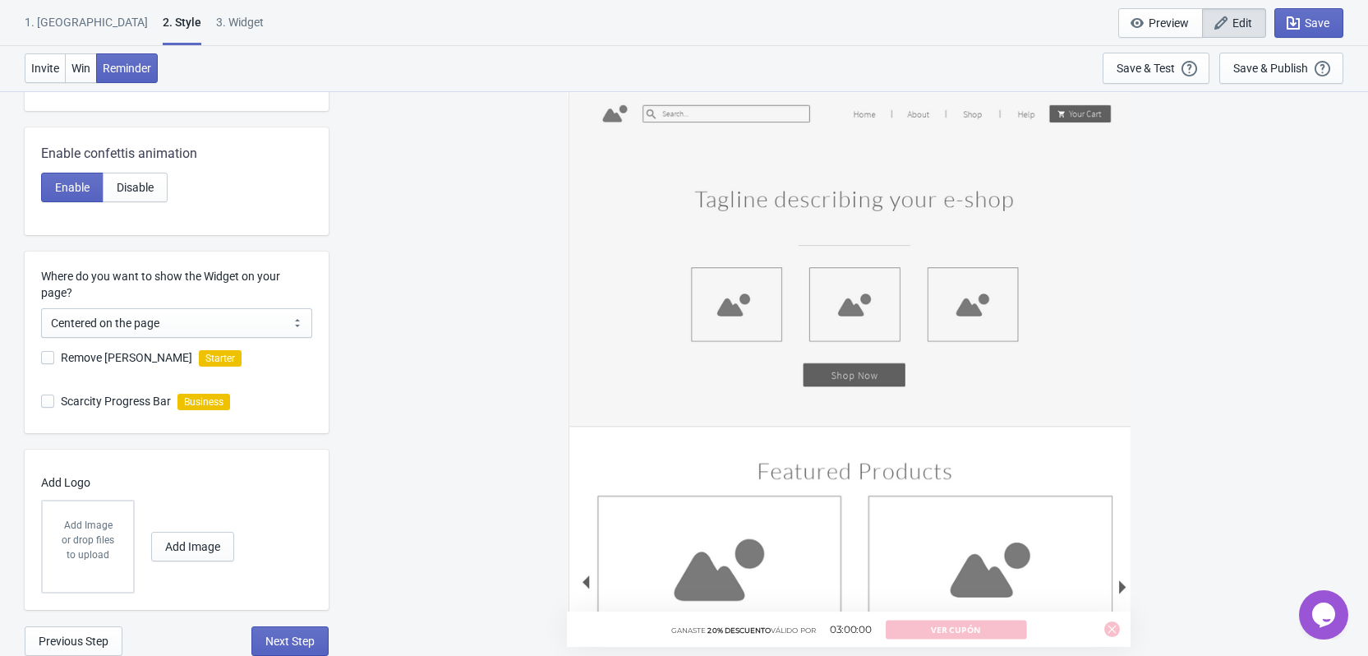
click at [48, 7] on div "1. Coupon 2 . Style 3. Widget 1. Coupon 2 . Style 3. Widget Save and Exit Previ…" at bounding box center [684, 23] width 1368 height 46
click at [49, 17] on div "1. [GEOGRAPHIC_DATA]" at bounding box center [86, 28] width 123 height 29
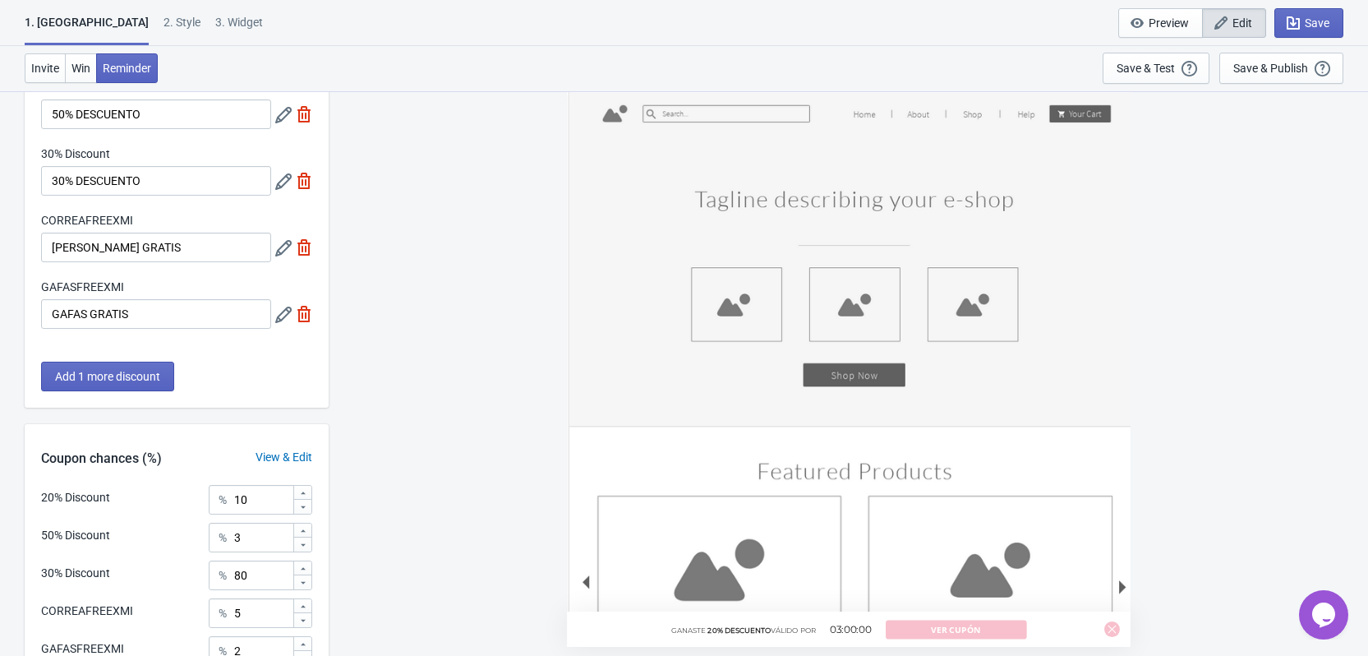
scroll to position [164, 0]
click at [46, 24] on div "1. [GEOGRAPHIC_DATA]" at bounding box center [87, 29] width 124 height 31
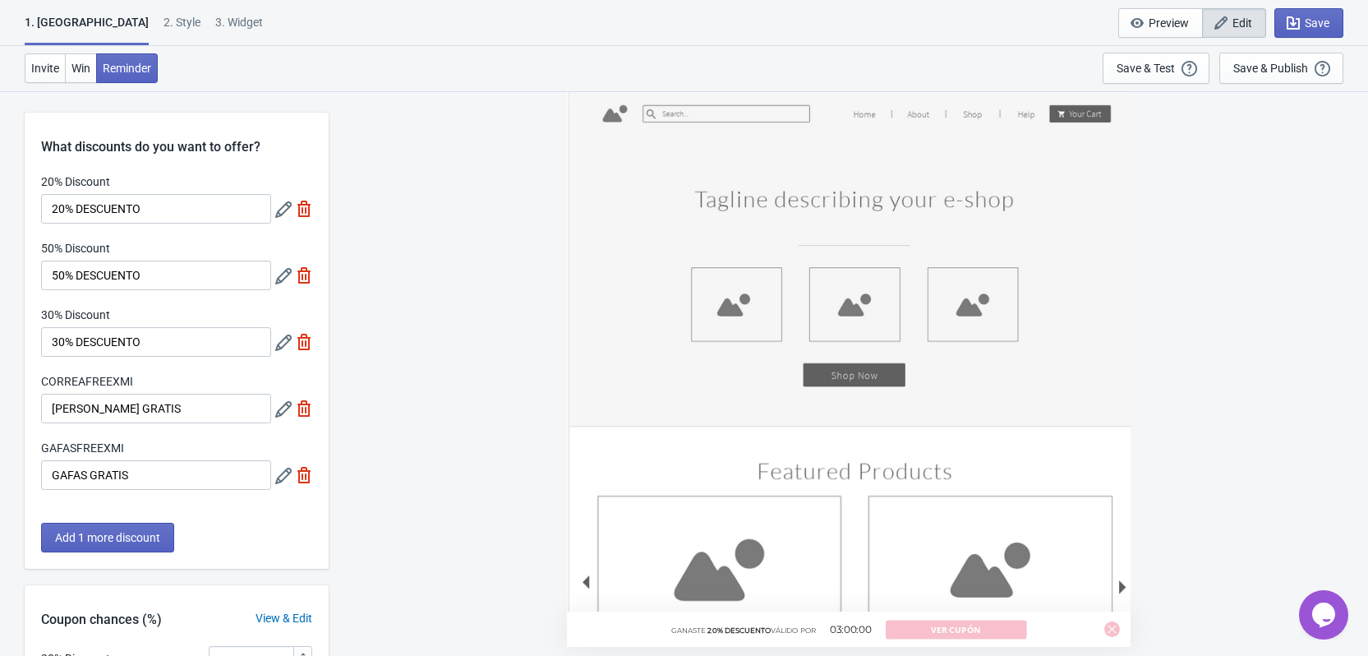
scroll to position [0, 0]
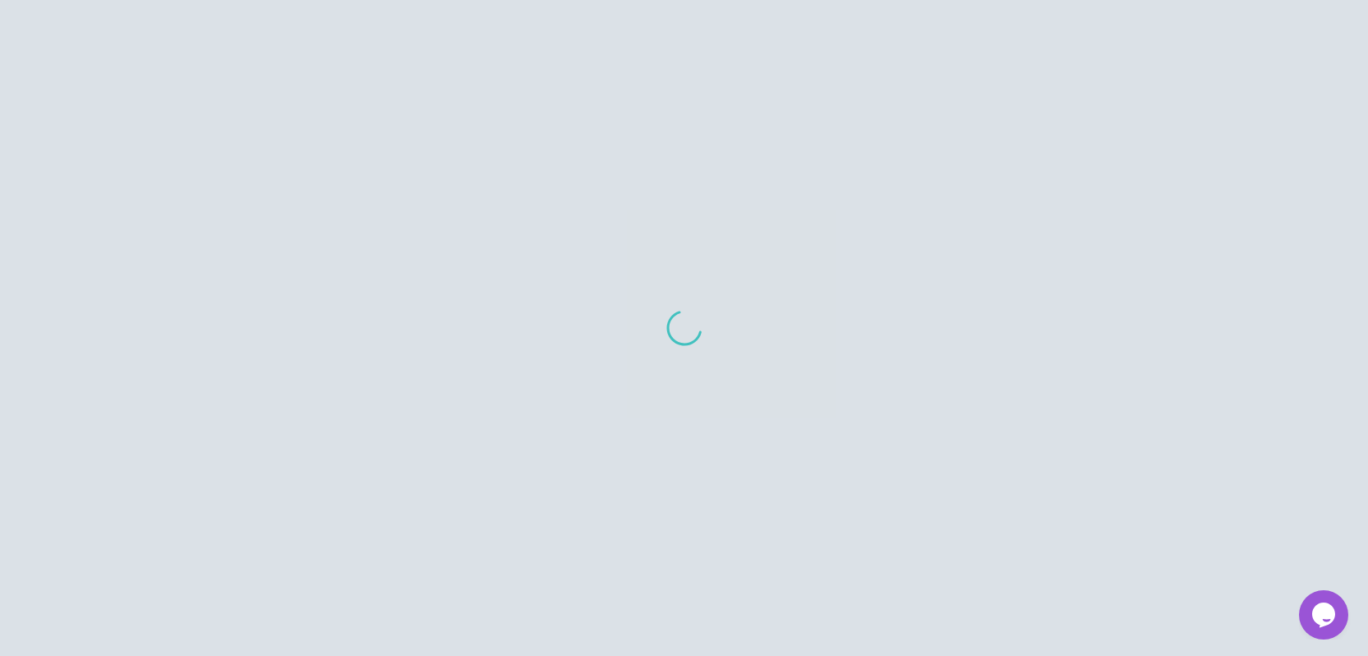
scroll to position [16, 0]
